Goal: Transaction & Acquisition: Purchase product/service

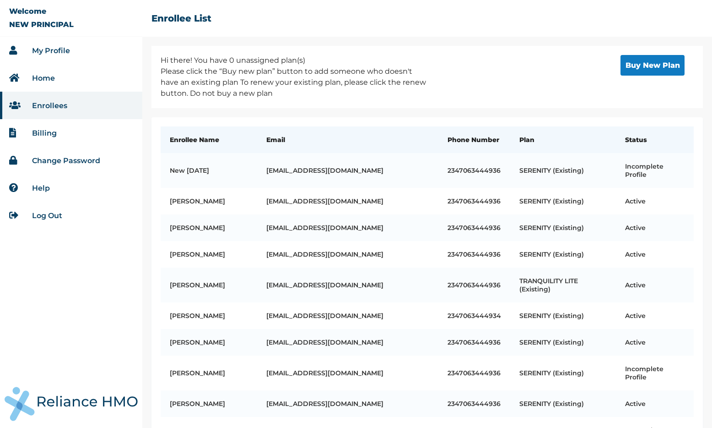
click at [644, 68] on button "Buy New Plan" at bounding box center [653, 65] width 64 height 21
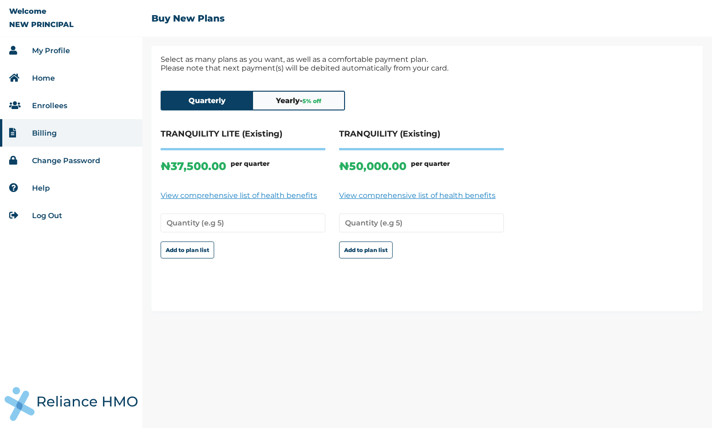
click at [306, 100] on span "5 % off" at bounding box center [312, 101] width 19 height 7
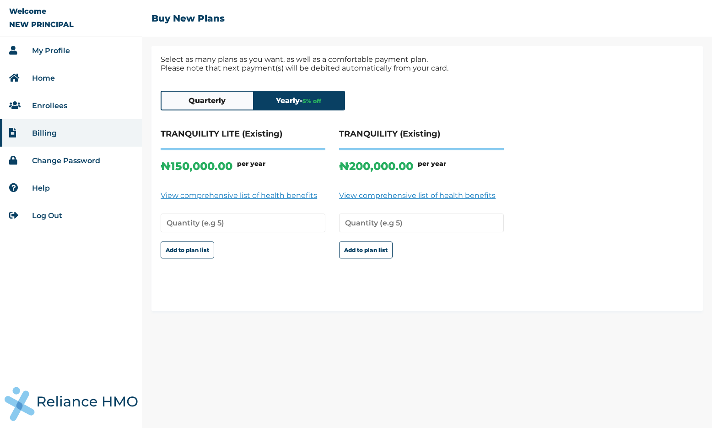
click at [225, 101] on button "Quarterly" at bounding box center [208, 101] width 92 height 18
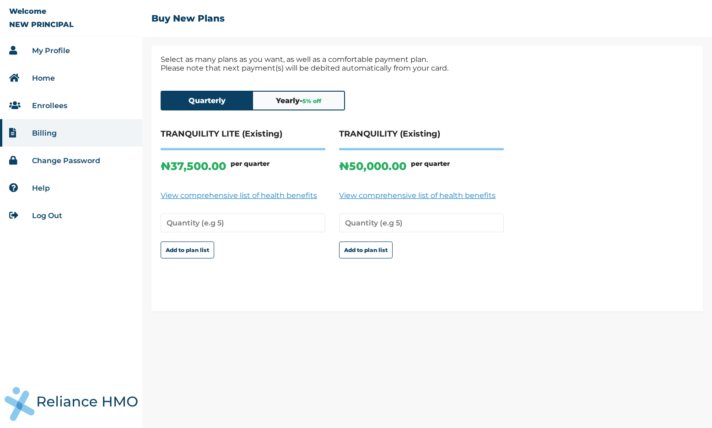
click at [219, 52] on div "Select as many plans as you want, as well as a comfortable payment plan. Please…" at bounding box center [428, 178] width 552 height 265
